Goal: Task Accomplishment & Management: Manage account settings

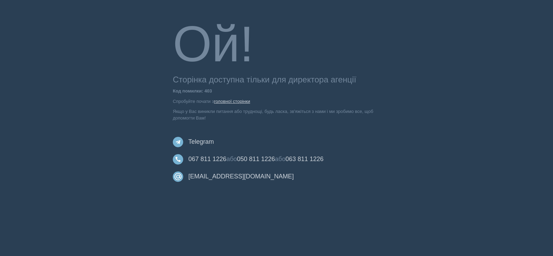
click at [228, 101] on link "головної сторінки" at bounding box center [232, 101] width 36 height 5
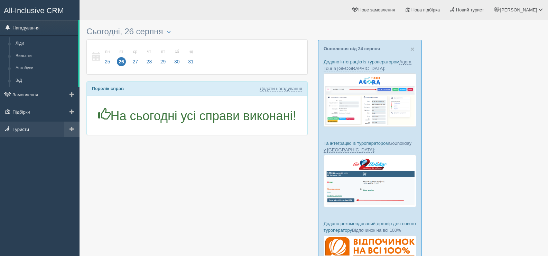
click at [21, 129] on link "Туристи" at bounding box center [40, 128] width 80 height 15
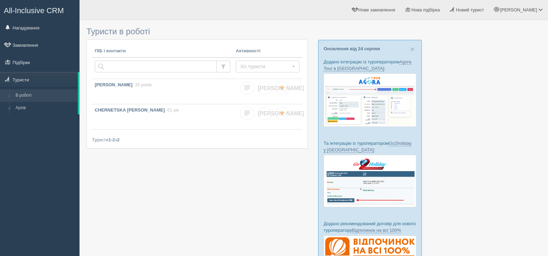
click at [27, 11] on span "All-Inclusive CRM" at bounding box center [34, 10] width 60 height 9
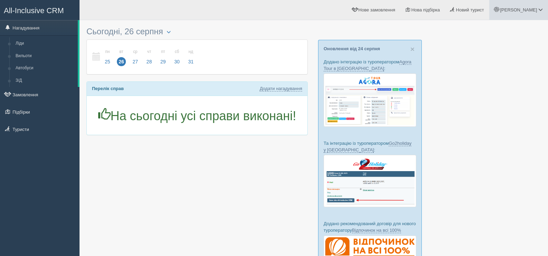
click at [537, 10] on span "Анна" at bounding box center [518, 9] width 37 height 5
click at [504, 28] on span "Мій профіль" at bounding box center [500, 30] width 26 height 5
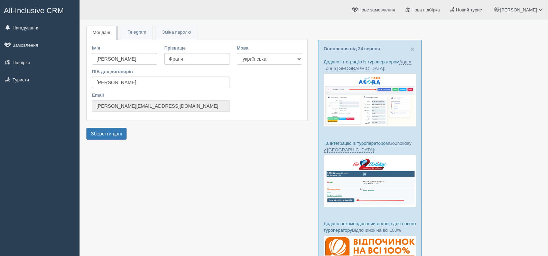
click at [146, 109] on input "[PERSON_NAME][EMAIL_ADDRESS][DOMAIN_NAME]" at bounding box center [161, 106] width 138 height 12
drag, startPoint x: 161, startPoint y: 105, endPoint x: 93, endPoint y: 107, distance: 68.1
click at [93, 107] on input "[PERSON_NAME][EMAIL_ADDRESS][DOMAIN_NAME]" at bounding box center [161, 106] width 138 height 12
